Goal: Information Seeking & Learning: Check status

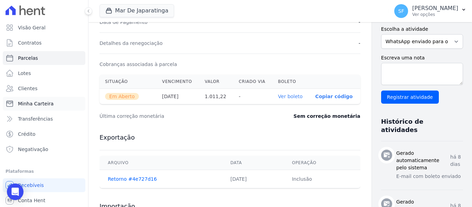
click at [27, 106] on span "Minha Carteira" at bounding box center [36, 103] width 36 height 7
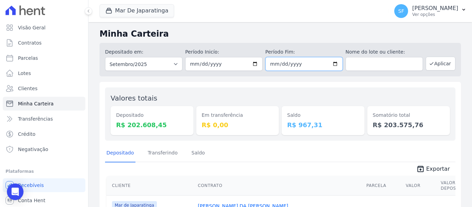
click at [333, 64] on input "[DATE]" at bounding box center [304, 64] width 77 height 14
type input "[DATE]"
click at [432, 64] on button "Aplicar" at bounding box center [441, 64] width 30 height 14
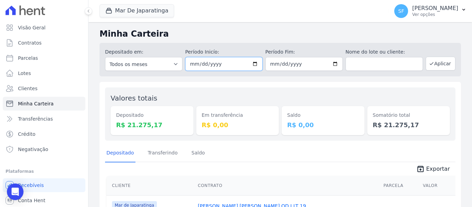
click at [252, 65] on input "[DATE]" at bounding box center [223, 64] width 77 height 14
type input "2025-09-02"
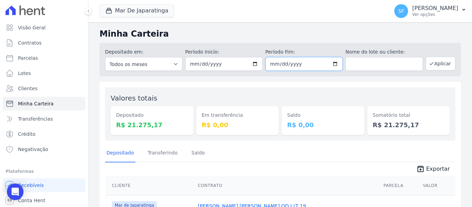
click at [335, 63] on input "[DATE]" at bounding box center [304, 64] width 77 height 14
type input "2025-09-02"
click at [438, 66] on button "Aplicar" at bounding box center [441, 64] width 30 height 14
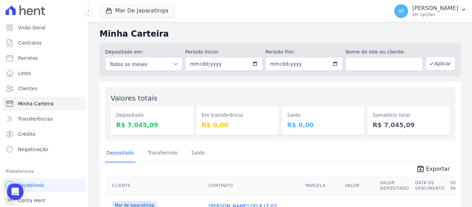
click at [237, 153] on div "Depositado Transferindo Saldo" at bounding box center [280, 153] width 351 height 17
click at [254, 64] on input "2025-09-02" at bounding box center [223, 64] width 77 height 14
type input "2025-09-03"
click at [333, 65] on input "2025-09-02" at bounding box center [304, 64] width 77 height 14
type input "2025-09-03"
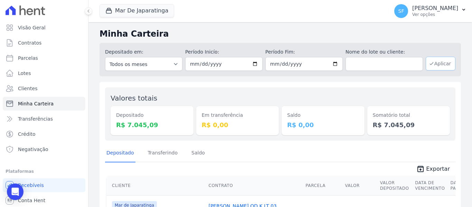
click at [433, 66] on button "Aplicar" at bounding box center [441, 64] width 30 height 14
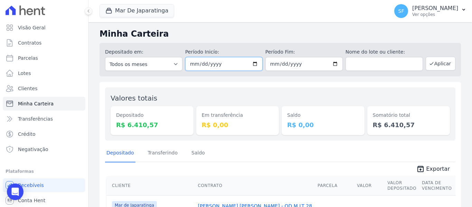
click at [252, 65] on input "2025-09-03" at bounding box center [223, 64] width 77 height 14
type input "2025-09-04"
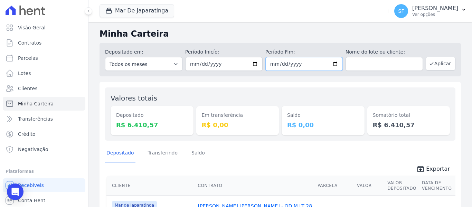
click at [335, 63] on input "2025-09-03" at bounding box center [304, 64] width 77 height 14
type input "2025-09-04"
click at [444, 66] on button "Aplicar" at bounding box center [441, 64] width 30 height 14
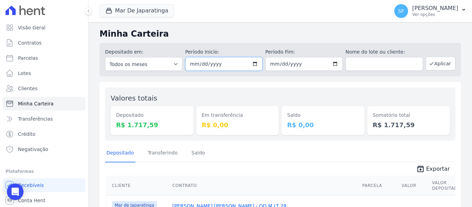
click at [255, 64] on input "[DATE]" at bounding box center [223, 64] width 77 height 14
type input "[DATE]"
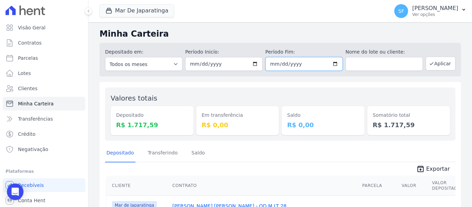
click at [333, 62] on input "[DATE]" at bounding box center [304, 64] width 77 height 14
type input "2025-09-05"
click at [438, 66] on button "Aplicar" at bounding box center [441, 64] width 30 height 14
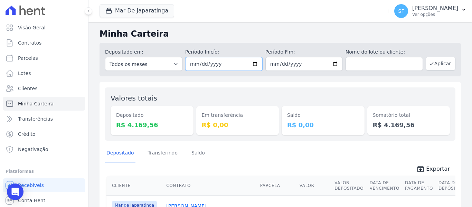
click at [252, 64] on input "2025-09-05" at bounding box center [223, 64] width 77 height 14
type input "2025-09-08"
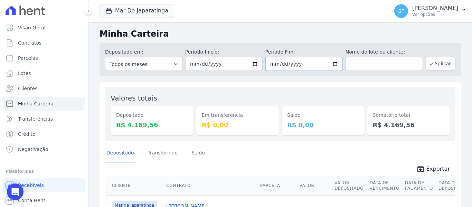
click at [333, 64] on input "2025-09-05" at bounding box center [304, 64] width 77 height 14
type input "2025-09-08"
click at [316, 98] on div "Saldo R$ 0,00" at bounding box center [323, 114] width 83 height 42
click at [432, 65] on button "Aplicar" at bounding box center [441, 64] width 30 height 14
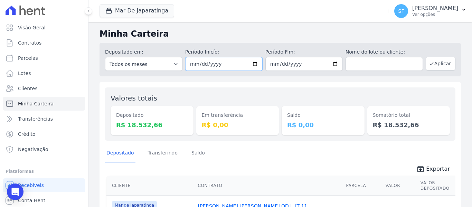
click at [255, 63] on input "[DATE]" at bounding box center [223, 64] width 77 height 14
type input "[DATE]"
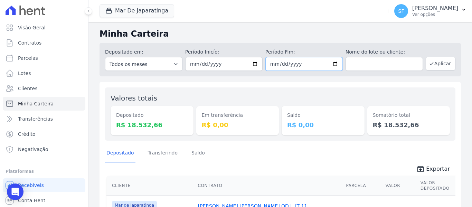
click at [333, 64] on input "[DATE]" at bounding box center [304, 64] width 77 height 14
type input "[DATE]"
click at [342, 95] on div "Saldo R$ 0,00" at bounding box center [323, 114] width 83 height 42
click at [435, 59] on button "Aplicar" at bounding box center [441, 64] width 30 height 14
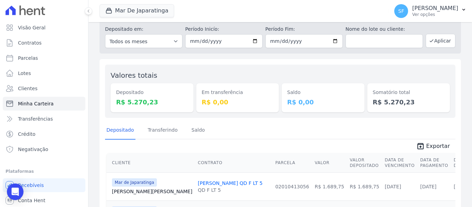
scroll to position [35, 0]
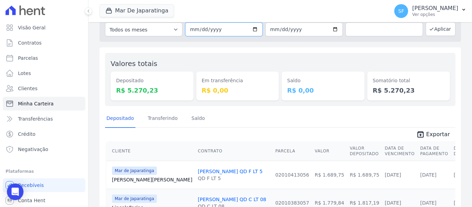
click at [254, 28] on input "2025-09-09" at bounding box center [223, 29] width 77 height 14
type input "[DATE]"
click at [332, 30] on input "2025-09-09" at bounding box center [304, 29] width 77 height 14
type input "2025-09-10"
click at [340, 65] on div "Saldo R$ 0,00" at bounding box center [323, 79] width 83 height 42
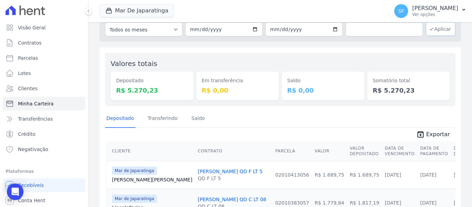
click at [428, 32] on button "Aplicar" at bounding box center [441, 29] width 30 height 14
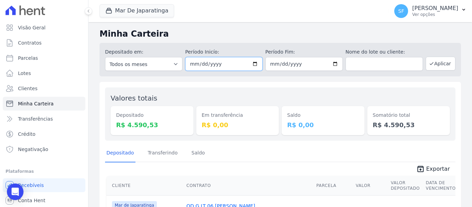
click at [253, 64] on input "[DATE]" at bounding box center [223, 64] width 77 height 14
type input "[DATE]"
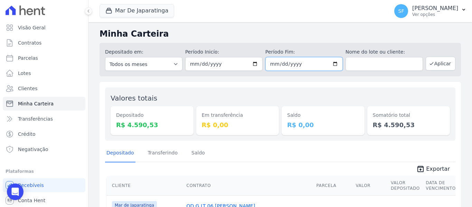
click at [334, 65] on input "[DATE]" at bounding box center [304, 64] width 77 height 14
type input "[DATE]"
drag, startPoint x: 358, startPoint y: 88, endPoint x: 363, endPoint y: 85, distance: 6.2
click at [358, 88] on div "Valores totais Depositado R$ 4.590,53 Em transferência R$ 0,00 [GEOGRAPHIC_DATA…" at bounding box center [280, 113] width 351 height 53
click at [437, 65] on button "Aplicar" at bounding box center [441, 64] width 30 height 14
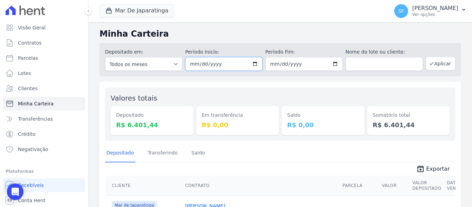
click at [253, 64] on input "[DATE]" at bounding box center [223, 64] width 77 height 14
type input "[DATE]"
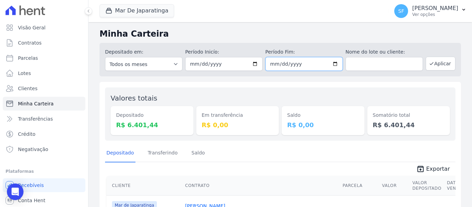
click at [333, 65] on input "[DATE]" at bounding box center [304, 64] width 77 height 14
type input "[DATE]"
click at [339, 98] on div "Saldo R$ 0,00" at bounding box center [323, 114] width 83 height 42
click at [432, 65] on button "Aplicar" at bounding box center [441, 64] width 30 height 14
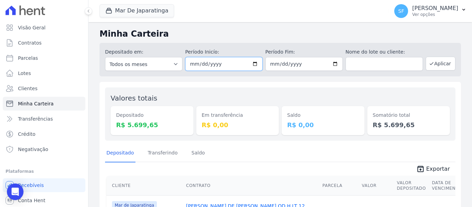
click at [253, 65] on input "[DATE]" at bounding box center [223, 64] width 77 height 14
type input "[DATE]"
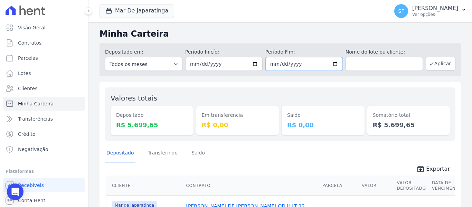
click at [333, 64] on input "2025-09-12" at bounding box center [304, 64] width 77 height 14
type input "2025-09-15"
click at [330, 98] on div "Saldo R$ 0,00" at bounding box center [323, 114] width 83 height 42
click at [435, 64] on button "Aplicar" at bounding box center [441, 64] width 30 height 14
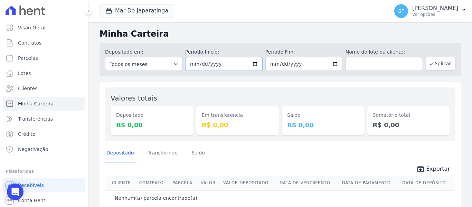
click at [254, 65] on input "2025-09-15" at bounding box center [223, 64] width 77 height 14
type input "[DATE]"
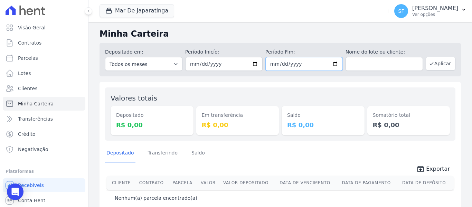
click at [332, 65] on input "2025-09-15" at bounding box center [304, 64] width 77 height 14
type input "2025-09-16"
click at [329, 98] on div "Saldo R$ 0,00" at bounding box center [323, 114] width 83 height 42
click at [438, 68] on button "Aplicar" at bounding box center [441, 64] width 30 height 14
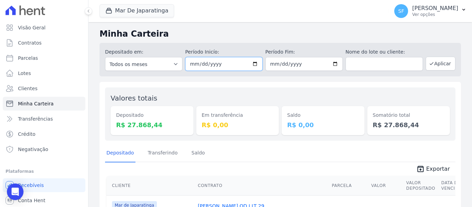
click at [254, 65] on input "2025-09-16" at bounding box center [223, 64] width 77 height 14
type input "[DATE]"
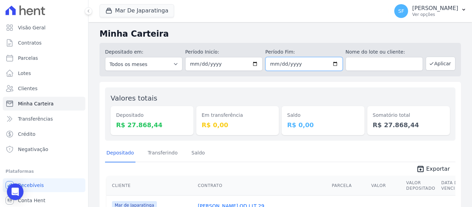
click at [332, 64] on input "[DATE]" at bounding box center [304, 64] width 77 height 14
type input "2025-09-17"
click at [327, 89] on div "Valores totais Depositado R$ 27.868,44 Em transferência R$ 0,00 Saldo R$ 0,00 S…" at bounding box center [280, 113] width 351 height 53
click at [429, 62] on icon "button" at bounding box center [432, 64] width 6 height 6
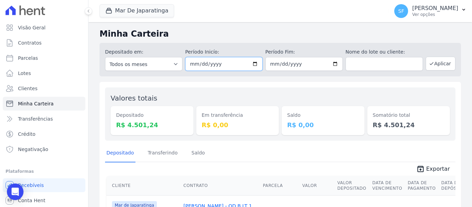
click at [254, 64] on input "[DATE]" at bounding box center [223, 64] width 77 height 14
type input "[DATE]"
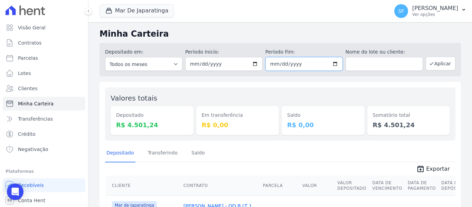
click at [333, 65] on input "[DATE]" at bounding box center [304, 64] width 77 height 14
type input "[DATE]"
click at [315, 107] on div "Saldo R$ 0,00" at bounding box center [323, 120] width 83 height 29
click at [433, 66] on button "Aplicar" at bounding box center [441, 64] width 30 height 14
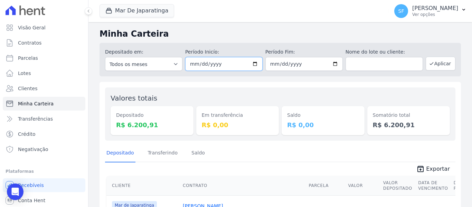
click at [253, 64] on input "[DATE]" at bounding box center [223, 64] width 77 height 14
type input "[DATE]"
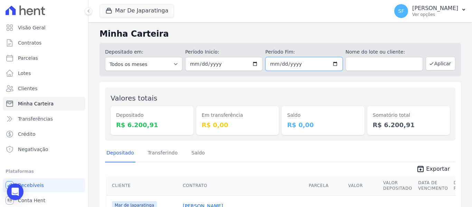
click at [333, 64] on input "[DATE]" at bounding box center [304, 64] width 77 height 14
type input "[DATE]"
click at [434, 66] on button "Aplicar" at bounding box center [441, 64] width 30 height 14
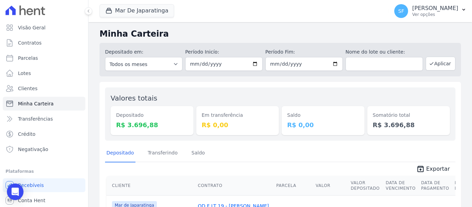
click at [271, 87] on div "Valores totais Depositado R$ 3.696,88 Em transferência R$ 0,00 Saldo R$ 0,00 So…" at bounding box center [281, 192] width 362 height 220
click at [255, 65] on input "[DATE]" at bounding box center [223, 64] width 77 height 14
type input "2025-09-22"
click at [282, 102] on div "Saldo R$ 0,00" at bounding box center [323, 114] width 83 height 42
click at [333, 64] on input "[DATE]" at bounding box center [304, 64] width 77 height 14
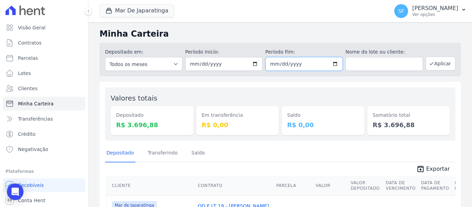
type input "2025-09-22"
click at [298, 93] on div "Saldo R$ 0,00" at bounding box center [323, 114] width 83 height 42
click at [429, 64] on icon "button" at bounding box center [432, 64] width 6 height 6
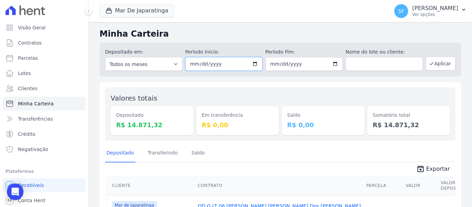
click at [254, 64] on input "[DATE]" at bounding box center [223, 64] width 77 height 14
type input "[DATE]"
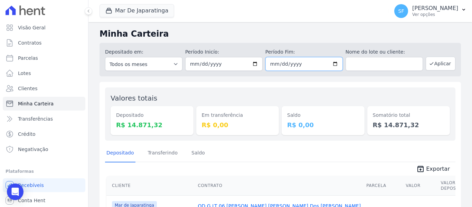
click at [334, 64] on input "[DATE]" at bounding box center [304, 64] width 77 height 14
type input "[DATE]"
click at [328, 100] on div "Saldo R$ 0,00" at bounding box center [323, 114] width 83 height 42
click at [436, 63] on button "Aplicar" at bounding box center [441, 64] width 30 height 14
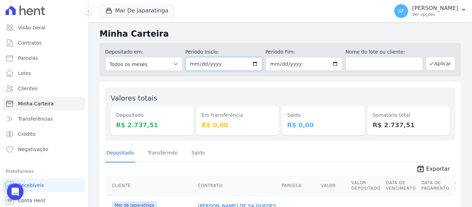
click at [254, 63] on input "[DATE]" at bounding box center [223, 64] width 77 height 14
type input "[DATE]"
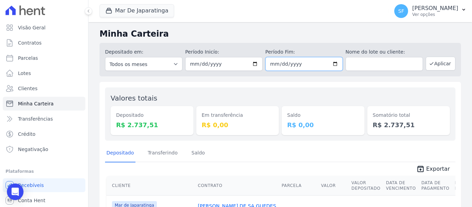
click at [334, 63] on input "[DATE]" at bounding box center [304, 64] width 77 height 14
type input "[DATE]"
click at [318, 87] on div "Valores totais Depositado R$ 2.737,51 Em transferência R$ 0,00 Saldo R$ 0,00 So…" at bounding box center [281, 192] width 362 height 220
click at [441, 68] on button "Aplicar" at bounding box center [441, 64] width 30 height 14
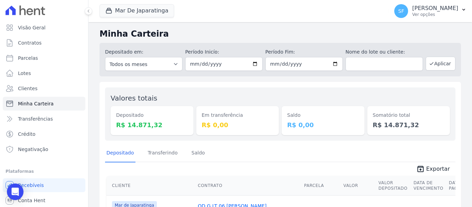
drag, startPoint x: 260, startPoint y: 84, endPoint x: 248, endPoint y: 76, distance: 15.3
click at [253, 63] on input "2025-09-22" at bounding box center [223, 64] width 77 height 14
type input "[DATE]"
click at [335, 65] on input "2025-09-22" at bounding box center [304, 64] width 77 height 14
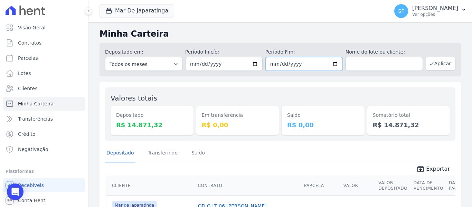
type input "[DATE]"
click at [327, 105] on div "Saldo R$ 0,00" at bounding box center [323, 114] width 83 height 42
click at [434, 62] on button "Aplicar" at bounding box center [441, 64] width 30 height 14
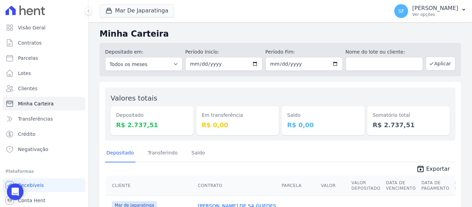
scroll to position [35, 0]
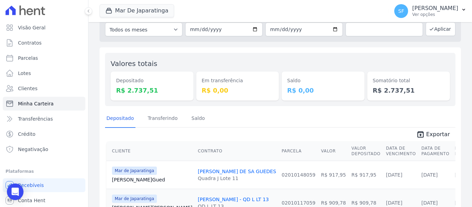
click at [247, 128] on div "Depositado Transferindo [GEOGRAPHIC_DATA] unarchive Exportar" at bounding box center [280, 125] width 351 height 30
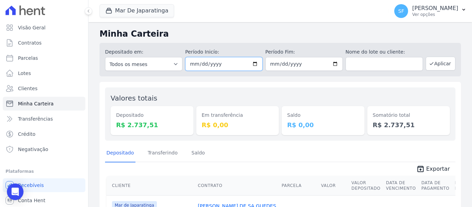
click at [254, 64] on input "2025-09-23" at bounding box center [223, 64] width 77 height 14
type input "[DATE]"
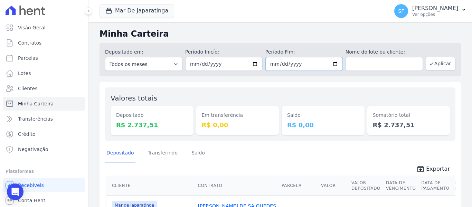
click at [333, 65] on input "2025-09-23" at bounding box center [304, 64] width 77 height 14
type input "2025-09-24"
click at [340, 97] on div "Saldo R$ 0,00" at bounding box center [323, 114] width 83 height 42
click at [435, 62] on button "Aplicar" at bounding box center [441, 64] width 30 height 14
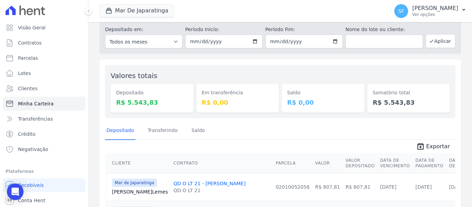
scroll to position [35, 0]
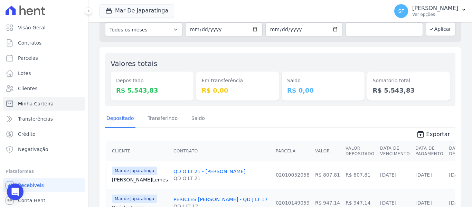
click at [234, 110] on div "Valores totais Depositado R$ 5.543,83 Em transferência R$ 0,00 [GEOGRAPHIC_DATA…" at bounding box center [281, 199] width 362 height 304
click at [252, 30] on input "[DATE]" at bounding box center [223, 29] width 77 height 14
type input "[DATE]"
click at [332, 31] on input "2025-09-24" at bounding box center [304, 29] width 77 height 14
type input "[DATE]"
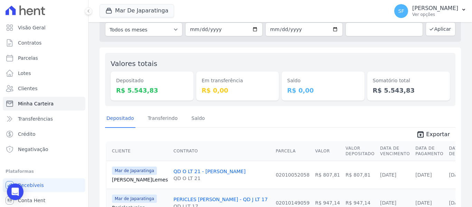
click at [363, 52] on div "Valores totais Depositado R$ 5.543,83 Em transferência R$ 0,00 Saldo R$ 0,00 So…" at bounding box center [281, 199] width 362 height 304
click at [429, 30] on icon "button" at bounding box center [432, 29] width 6 height 6
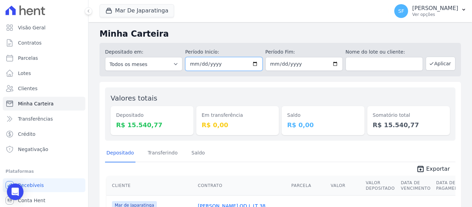
click at [255, 64] on input "[DATE]" at bounding box center [223, 64] width 77 height 14
type input "[DATE]"
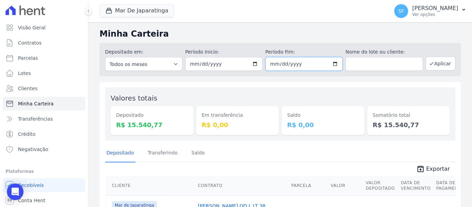
click at [333, 63] on input "[DATE]" at bounding box center [304, 64] width 77 height 14
type input "[DATE]"
click at [333, 104] on div "Saldo R$ 0,00" at bounding box center [323, 114] width 83 height 42
click at [430, 66] on button "Aplicar" at bounding box center [441, 64] width 30 height 14
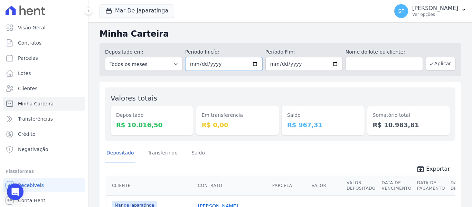
click at [254, 63] on input "[DATE]" at bounding box center [223, 64] width 77 height 14
type input "2025-09-26"
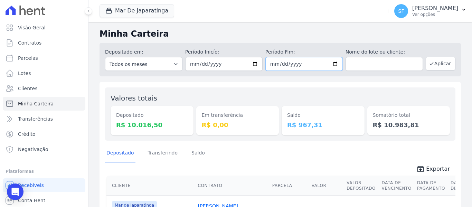
click at [331, 64] on input "[DATE]" at bounding box center [304, 64] width 77 height 14
type input "[DATE]"
click at [334, 100] on div "Saldo R$ 967,31" at bounding box center [323, 114] width 83 height 42
click at [432, 66] on button "Aplicar" at bounding box center [441, 64] width 30 height 14
click at [329, 96] on div "Saldo R$ 0,00" at bounding box center [323, 114] width 83 height 42
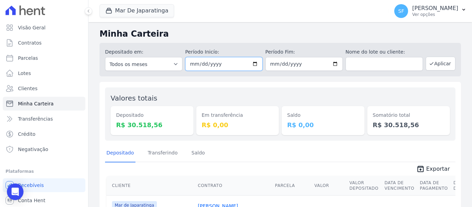
click at [252, 65] on input "2025-09-26" at bounding box center [223, 64] width 77 height 14
click at [298, 102] on div "Saldo R$ 0,00" at bounding box center [323, 114] width 83 height 42
click at [255, 65] on input "2025-09-26" at bounding box center [223, 64] width 77 height 14
type input "2025-09-29"
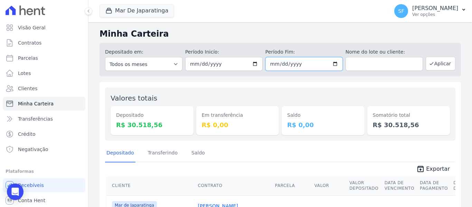
click at [334, 64] on input "2025-09-26" at bounding box center [304, 64] width 77 height 14
type input "2025-09-29"
click at [338, 93] on div "Saldo R$ 0,00" at bounding box center [323, 114] width 83 height 42
click at [435, 64] on button "Aplicar" at bounding box center [441, 64] width 30 height 14
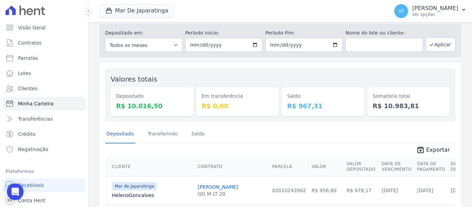
scroll to position [19, 0]
click at [309, 143] on div "unarchive Exportar" at bounding box center [280, 149] width 351 height 13
click at [262, 154] on span "unarchive Exportar" at bounding box center [280, 150] width 351 height 12
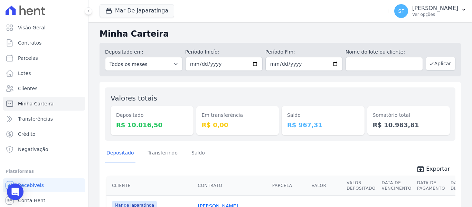
click at [262, 156] on div "Depositado Transferindo [GEOGRAPHIC_DATA]" at bounding box center [280, 153] width 351 height 17
click at [254, 62] on input "[DATE]" at bounding box center [223, 64] width 77 height 14
type input "2025-09-30"
click at [331, 63] on input "[DATE]" at bounding box center [304, 64] width 77 height 14
type input "2025-09-30"
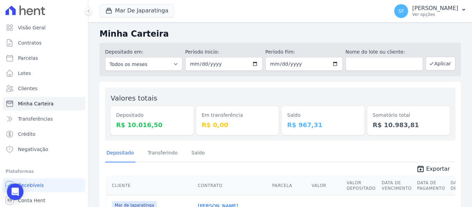
click at [376, 90] on div "Valores totais Depositado R$ 10.016,50 Em transferência R$ 0,00 Saldo R$ 967,31…" at bounding box center [280, 113] width 351 height 53
click at [428, 67] on button "Aplicar" at bounding box center [441, 64] width 30 height 14
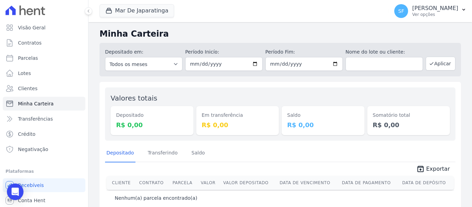
click at [231, 88] on div "Valores totais Depositado R$ 0,00 Em transferência R$ 0,00 Saldo R$ 0,00 Somató…" at bounding box center [280, 113] width 351 height 53
drag, startPoint x: 251, startPoint y: 64, endPoint x: 260, endPoint y: 77, distance: 15.7
click at [252, 64] on input "2025-09-30" at bounding box center [223, 64] width 77 height 14
type input "2025-09-17"
click at [332, 63] on input "2025-09-30" at bounding box center [304, 64] width 77 height 14
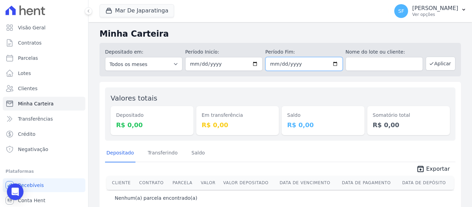
type input "2025-09-17"
click at [339, 92] on div "Valores totais Depositado R$ 0,00 Em transferência R$ 0,00 Saldo R$ 0,00 Somató…" at bounding box center [280, 113] width 351 height 53
click at [439, 63] on button "Aplicar" at bounding box center [441, 64] width 30 height 14
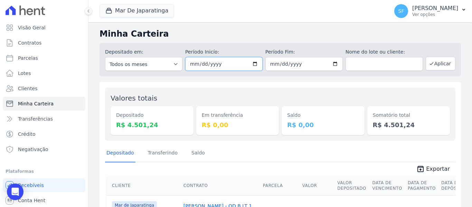
click at [252, 64] on input "[DATE]" at bounding box center [223, 64] width 77 height 14
type input "[DATE]"
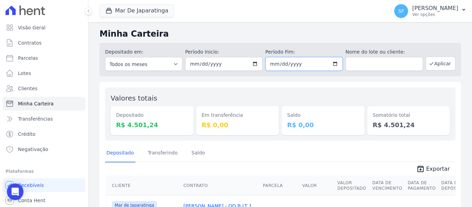
click at [332, 65] on input "[DATE]" at bounding box center [304, 64] width 77 height 14
type input "[DATE]"
drag, startPoint x: 360, startPoint y: 85, endPoint x: 367, endPoint y: 84, distance: 7.3
click at [360, 85] on div "Valores totais Depositado R$ 4.501,24 Em transferência R$ 0,00 Saldo R$ 0,00 So…" at bounding box center [281, 192] width 362 height 220
click at [433, 66] on button "Aplicar" at bounding box center [441, 64] width 30 height 14
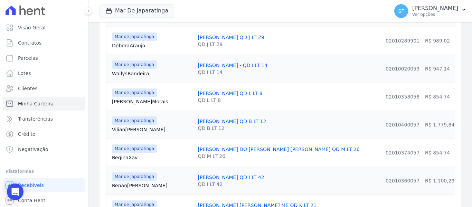
scroll to position [109, 0]
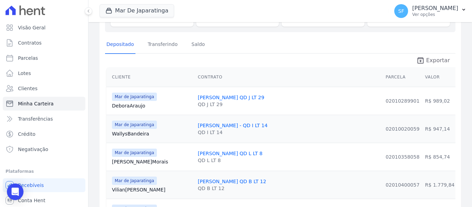
click at [432, 63] on span "Exportar" at bounding box center [438, 60] width 24 height 8
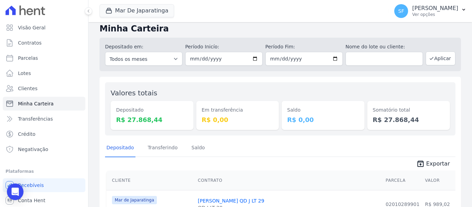
scroll to position [5, 0]
click at [289, 147] on div "Depositado Transferindo [GEOGRAPHIC_DATA]" at bounding box center [280, 148] width 351 height 17
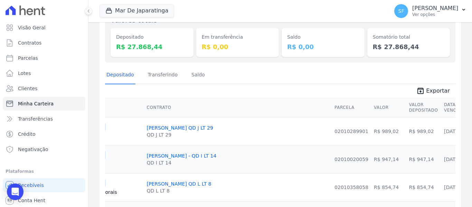
scroll to position [39, 0]
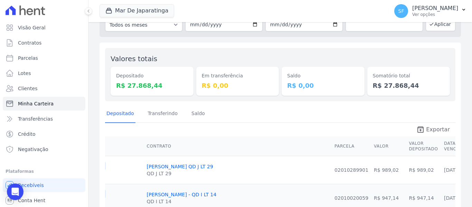
click at [434, 128] on span "Exportar" at bounding box center [438, 130] width 24 height 8
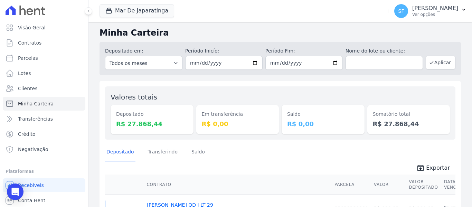
scroll to position [0, 0]
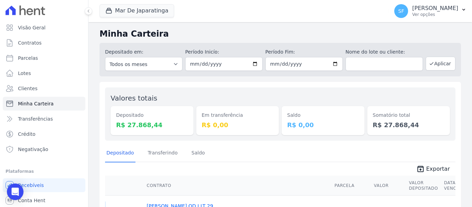
click at [301, 94] on div "Saldo R$ 0,00" at bounding box center [323, 114] width 83 height 42
click at [317, 89] on div "Valores totais Depositado R$ 27.868,44 Em transferência R$ 0,00 [GEOGRAPHIC_DAT…" at bounding box center [280, 113] width 351 height 53
click at [308, 88] on div "Valores totais Depositado R$ 27.868,44 Em transferência R$ 0,00 [GEOGRAPHIC_DAT…" at bounding box center [280, 113] width 351 height 53
click at [253, 65] on input "[DATE]" at bounding box center [223, 64] width 77 height 14
click at [284, 93] on div "Valores totais Depositado R$ 27.868,44 Em transferência R$ 0,00 [GEOGRAPHIC_DAT…" at bounding box center [280, 113] width 351 height 53
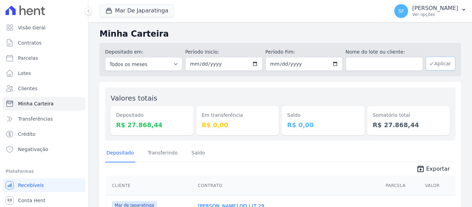
click at [434, 63] on button "Aplicar" at bounding box center [441, 64] width 30 height 14
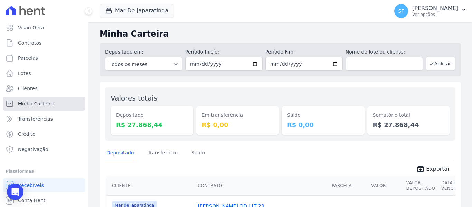
click at [41, 103] on span "Minha Carteira" at bounding box center [36, 103] width 36 height 7
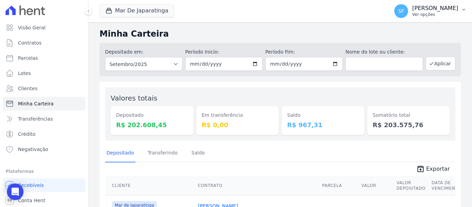
click at [425, 14] on p "Ver opções" at bounding box center [436, 15] width 46 height 6
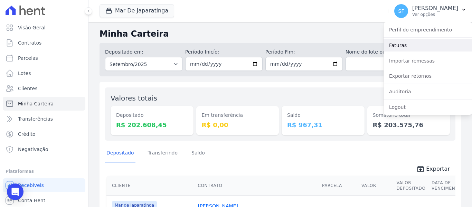
click at [417, 39] on link "Faturas" at bounding box center [428, 45] width 89 height 12
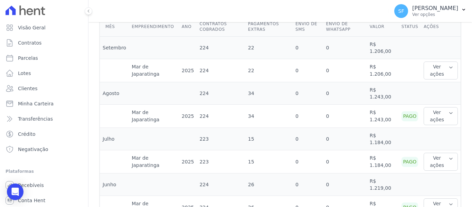
scroll to position [173, 0]
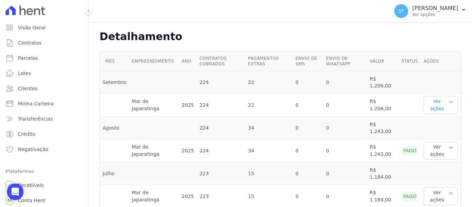
click at [450, 103] on icon "button" at bounding box center [451, 101] width 3 height 1
click at [431, 118] on link "Ver detalhes" at bounding box center [442, 118] width 30 height 7
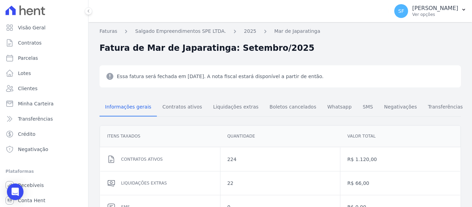
click at [376, 79] on div "Essa fatura será fechada em [DATE]. A nota fiscal estará disponível a partir de…" at bounding box center [281, 76] width 362 height 22
click at [320, 62] on div "Essa fatura será fechada em [DATE]. A nota fiscal estará disponível a partir de…" at bounding box center [281, 70] width 384 height 33
click at [40, 26] on span "Visão Geral" at bounding box center [32, 27] width 28 height 7
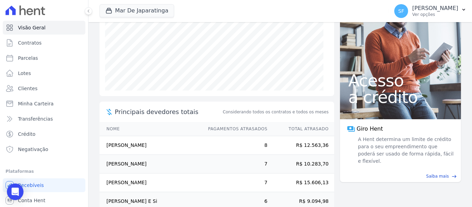
scroll to position [146, 0]
